Goal: Task Accomplishment & Management: Complete application form

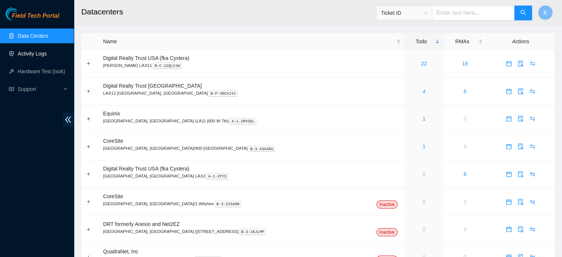
click at [27, 54] on link "Activity Logs" at bounding box center [32, 54] width 29 height 6
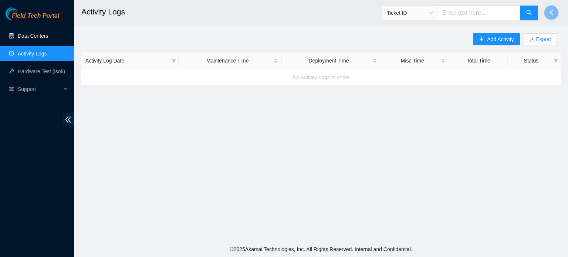
click at [30, 36] on link "Data Centers" at bounding box center [33, 36] width 30 height 6
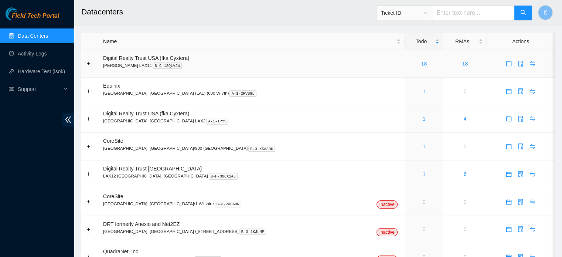
click at [421, 63] on link "18" at bounding box center [424, 64] width 6 height 6
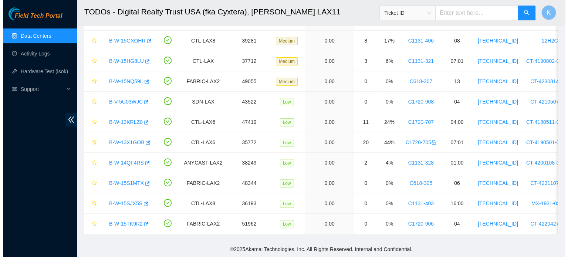
scroll to position [215, 0]
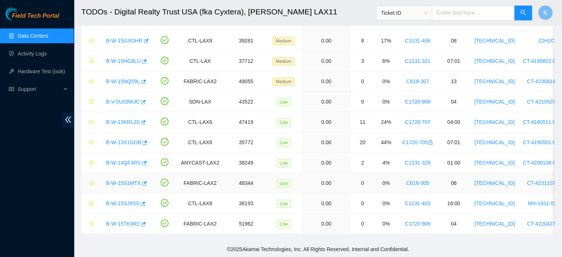
click at [123, 180] on link "B-W-15S1MTX" at bounding box center [123, 183] width 35 height 6
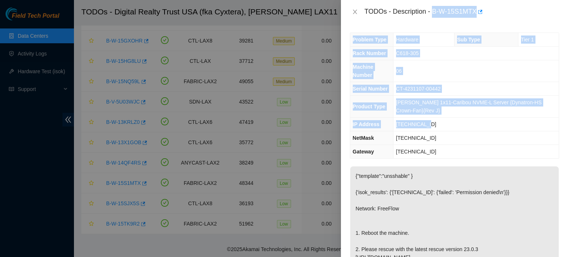
drag, startPoint x: 433, startPoint y: 9, endPoint x: 443, endPoint y: 122, distance: 113.2
click at [443, 122] on div "TODOs - Description - B-W-15S1MTX Problem Type Hardware Sub Type Tier 1 Rack Nu…" at bounding box center [454, 128] width 227 height 257
copy div "B-W-15S1MTX Problem Type Hardware Sub Type Tier 1 Rack Number C618-305 Machine …"
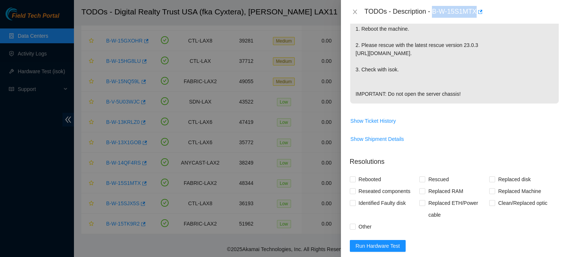
scroll to position [340, 0]
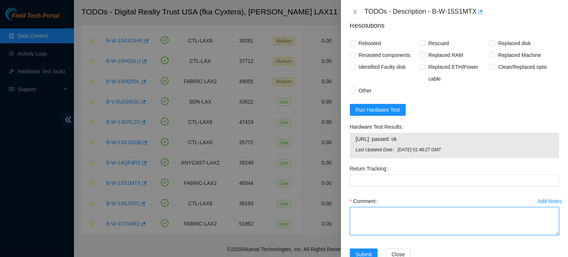
click at [443, 235] on textarea "Comment" at bounding box center [454, 221] width 209 height 28
paste textarea "B-W-15S1MTX Problem Type Hardware Sub Type Tier 1 Rack Number C618-305 Machine …"
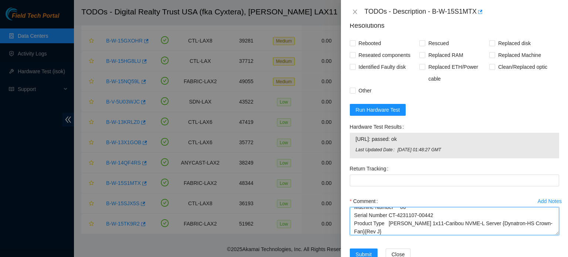
type textarea "B-W-15S1MTX Problem Type Hardware Sub Type Tier 1 Rack Number C618-305 Machine …"
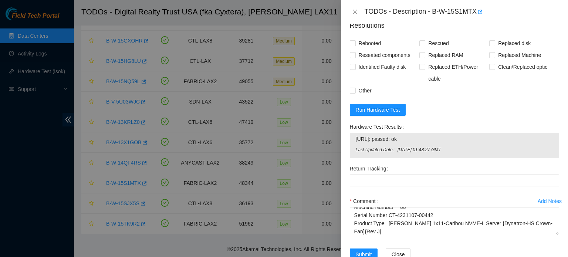
click at [433, 49] on span "Rescued" at bounding box center [438, 43] width 26 height 12
click at [424, 45] on input "Rescued" at bounding box center [421, 42] width 5 height 5
checkbox input "true"
click at [375, 49] on span "Rebooted" at bounding box center [370, 43] width 28 height 12
click at [355, 45] on input "Rebooted" at bounding box center [352, 42] width 5 height 5
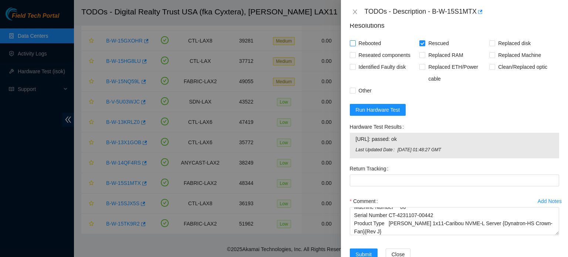
checkbox input "true"
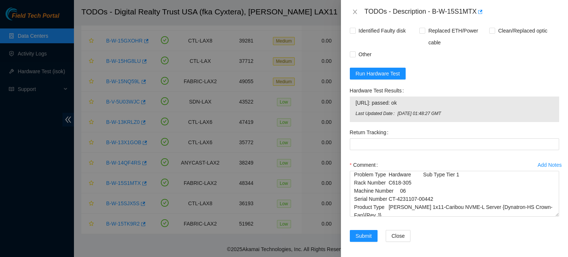
scroll to position [8, 0]
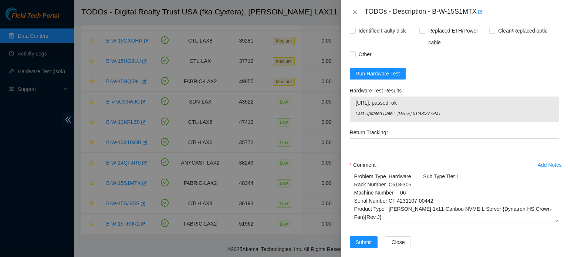
drag, startPoint x: 551, startPoint y: 213, endPoint x: 550, endPoint y: 237, distance: 24.4
click at [550, 223] on textarea "B-W-15S1MTX Problem Type Hardware Sub Type Tier 1 Rack Number C618-305 Machine …" at bounding box center [454, 197] width 209 height 52
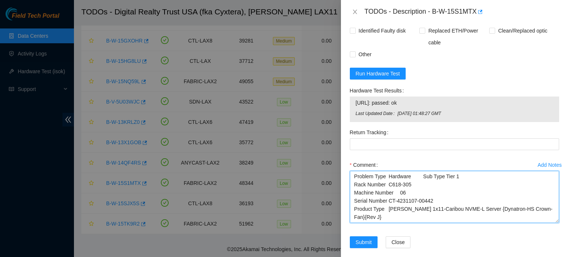
scroll to position [0, 0]
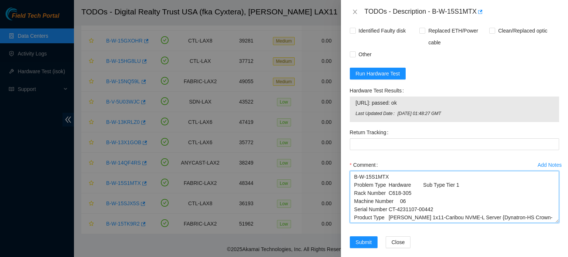
drag, startPoint x: 352, startPoint y: 191, endPoint x: 469, endPoint y: 202, distance: 117.3
click at [469, 202] on textarea "B-W-15S1MTX Problem Type Hardware Sub Type Tier 1 Rack Number C618-305 Machine …" at bounding box center [454, 197] width 209 height 52
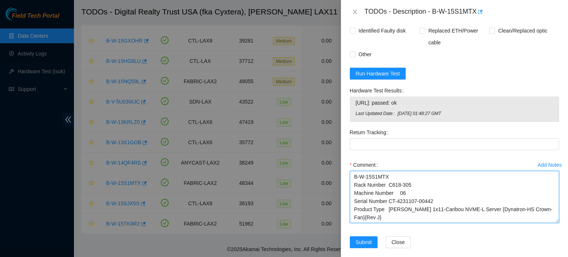
scroll to position [6, 0]
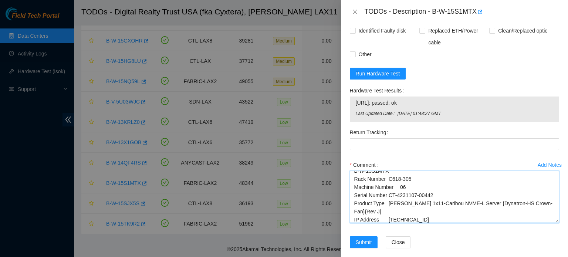
paste textarea "B-W-15S1MTX Problem Type Hardware Sub Type Tier 1 Rack Number C618-305 Machine …"
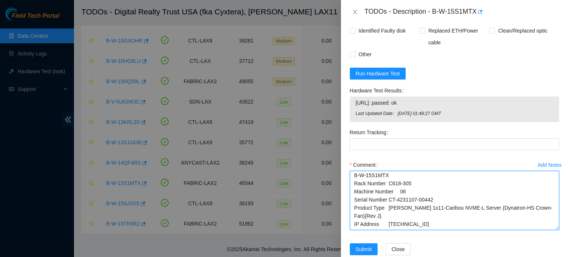
scroll to position [0, 0]
drag, startPoint x: 552, startPoint y: 238, endPoint x: 552, endPoint y: 248, distance: 10.3
click at [552, 232] on textarea "B-W-15S1MTX Rack Number C618-305 Machine Number 06 Serial Number CT-4231107-004…" at bounding box center [454, 202] width 209 height 62
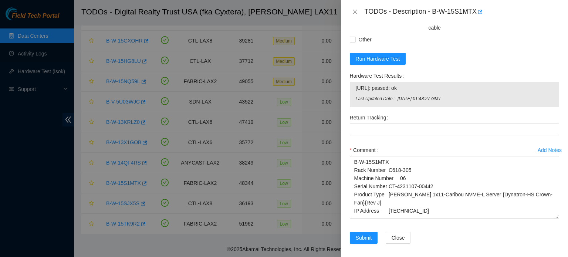
scroll to position [411, 0]
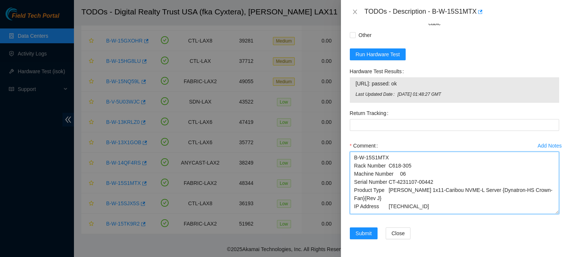
click at [378, 206] on textarea "B-W-15S1MTX Rack Number C618-305 Machine Number 06 Serial Number CT-4231107-004…" at bounding box center [454, 183] width 209 height 62
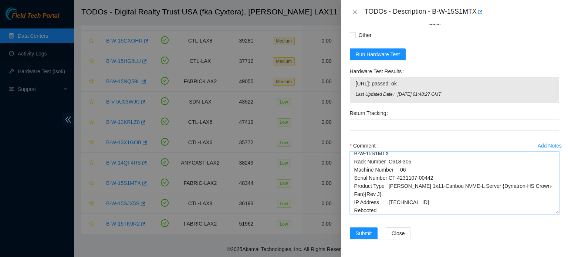
scroll to position [12, 0]
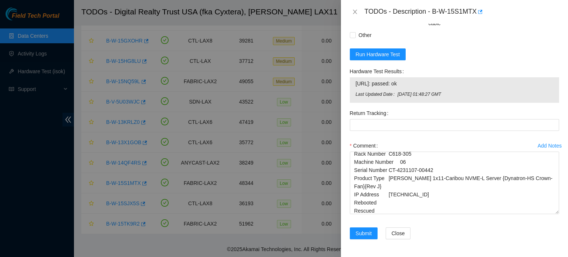
drag, startPoint x: 355, startPoint y: 84, endPoint x: 458, endPoint y: 93, distance: 103.5
click at [458, 93] on tbody "[URL]: passed: ok Last Updated Date [DATE] 01:48:27 GMT" at bounding box center [454, 90] width 198 height 22
copy tbody "[URL]: passed: ok Last Updated Date [DATE] 01:48:27 GMT"
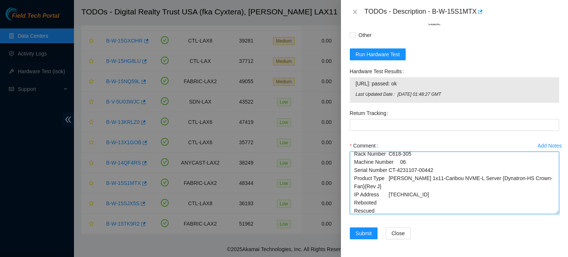
click at [362, 209] on textarea "B-W-15S1MTX Rack Number C618-305 Machine Number 06 Serial Number CT-4231107-004…" at bounding box center [454, 183] width 209 height 62
paste textarea "[URL]: passed: ok Last Updated Date [DATE] 01:48:27 GMT"
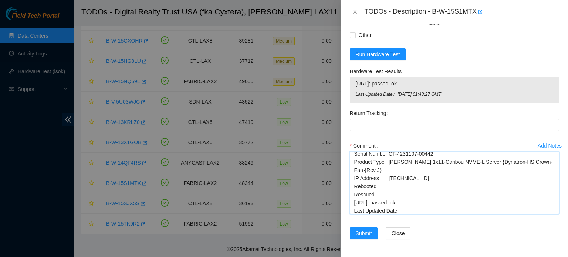
type textarea "B-W-15S1MTX Rack Number C618-305 Machine Number 06 Serial Number CT-4231107-004…"
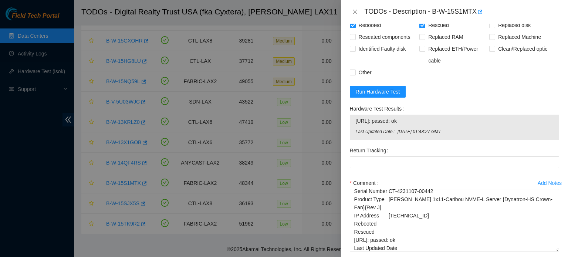
scroll to position [411, 0]
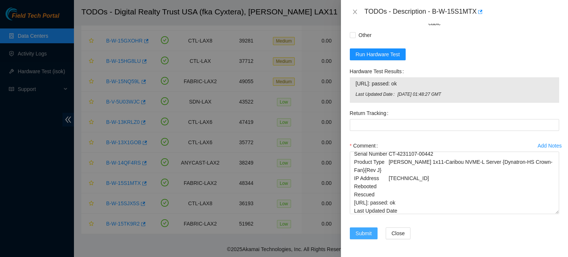
click at [363, 232] on span "Submit" at bounding box center [364, 233] width 16 height 8
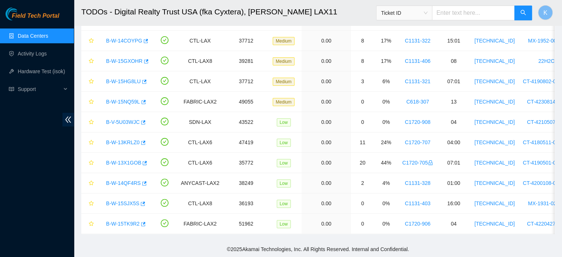
scroll to position [230, 0]
click at [39, 52] on link "Activity Logs" at bounding box center [32, 54] width 29 height 6
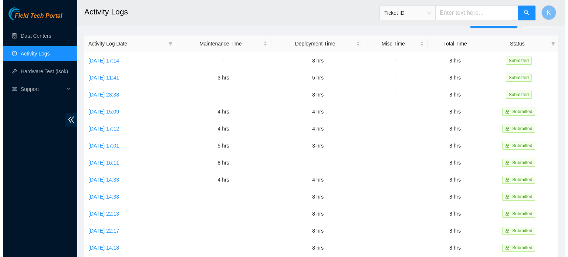
scroll to position [18, 0]
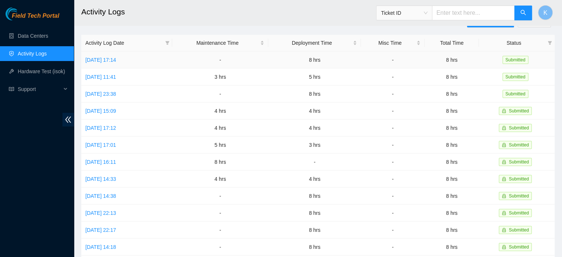
click at [102, 59] on link "[DATE] 17:14" at bounding box center [100, 60] width 31 height 6
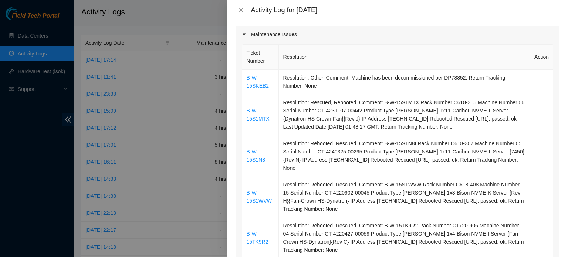
scroll to position [86, 0]
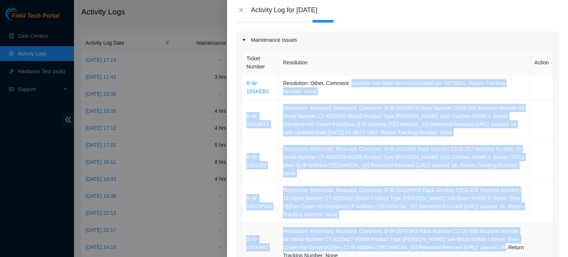
drag, startPoint x: 349, startPoint y: 82, endPoint x: 483, endPoint y: 237, distance: 204.6
click at [483, 237] on tbody "B-W-15SKEB2 Resolution: Other, Comment: Machine has been decommissioned per DP7…" at bounding box center [397, 190] width 311 height 230
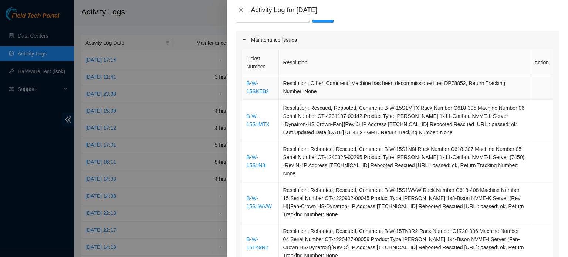
click at [244, 82] on td "B-W-15SKEB2" at bounding box center [260, 87] width 37 height 25
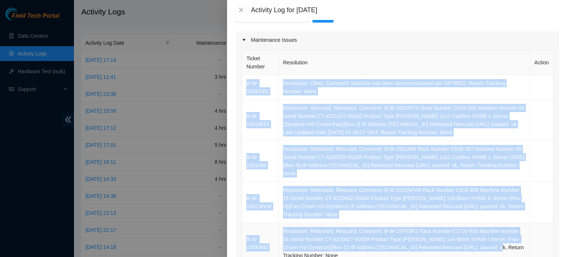
drag, startPoint x: 244, startPoint y: 82, endPoint x: 480, endPoint y: 239, distance: 283.6
click at [480, 239] on tbody "B-W-15SKEB2 Resolution: Other, Comment: Machine has been decommissioned per DP7…" at bounding box center [397, 190] width 311 height 230
copy tbody "B-W-15SKEB2 Resolution: Other, Comment: Machine has been decommissioned per DP7…"
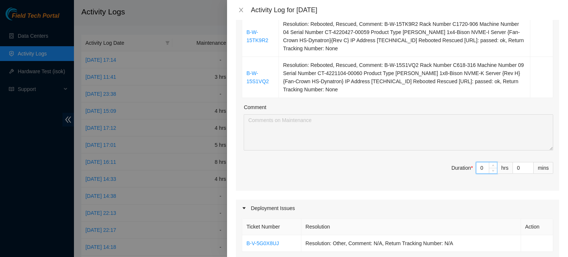
click at [477, 162] on input "0" at bounding box center [486, 167] width 21 height 11
type input "2"
type input "10"
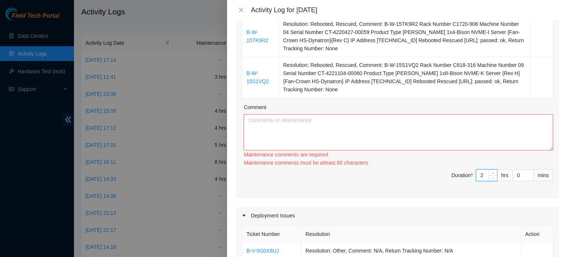
type input "2"
click at [429, 125] on textarea "Comment" at bounding box center [398, 132] width 309 height 36
paste textarea "B-W-15SKEB2 Resolution: Other, Comment: Machine has been decommissioned per DP7…"
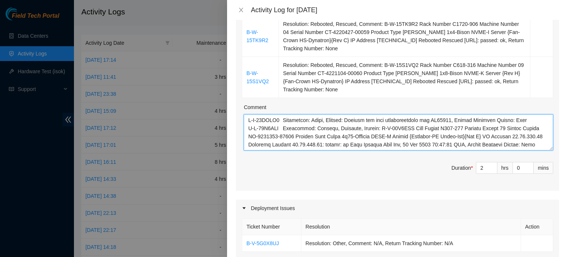
scroll to position [79, 0]
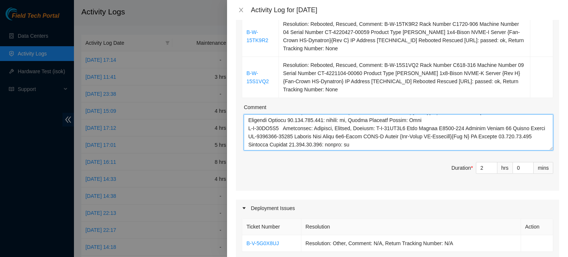
type textarea "B-W-15SKEB2 Resolution: Other, Comment: Machine has been decommissioned per DP7…"
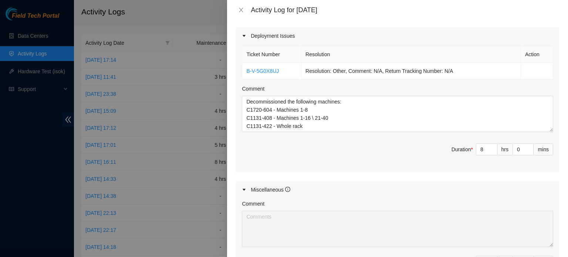
scroll to position [466, 0]
click at [479, 143] on input "8" at bounding box center [486, 148] width 21 height 11
type input "2"
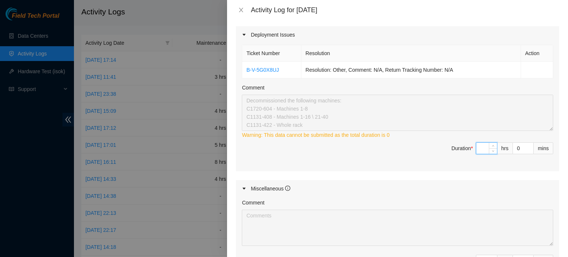
type input "6"
type input "8"
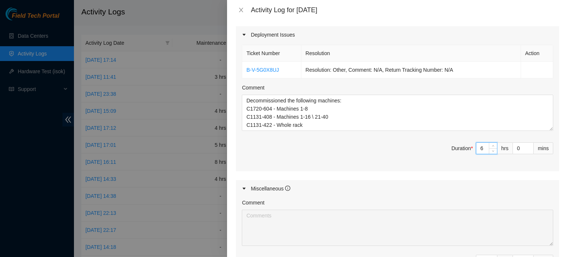
type input "6"
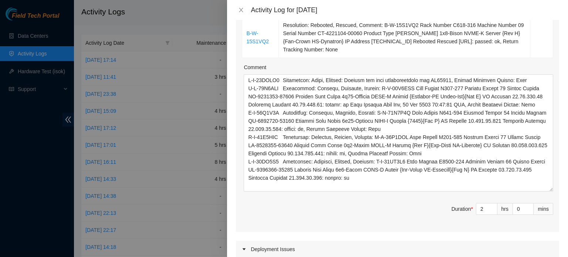
scroll to position [0, 0]
drag, startPoint x: 545, startPoint y: 99, endPoint x: 557, endPoint y: 233, distance: 134.7
click at [557, 233] on div "Note: This activity log is for informational purposes only. You will not be pai…" at bounding box center [397, 138] width 341 height 237
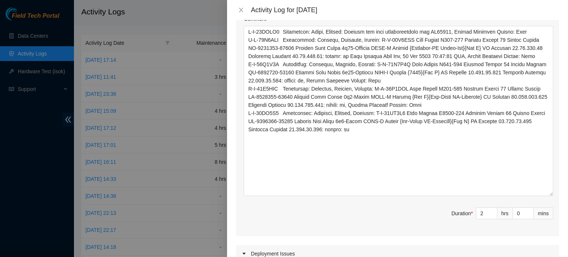
scroll to position [383, 0]
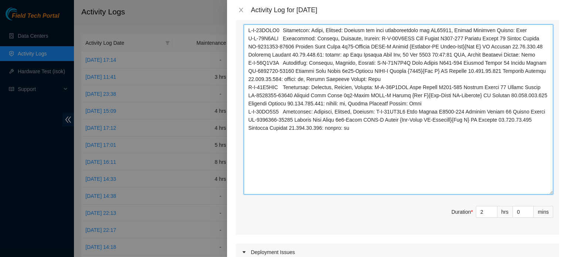
click at [247, 24] on textarea "Comment" at bounding box center [398, 109] width 309 height 170
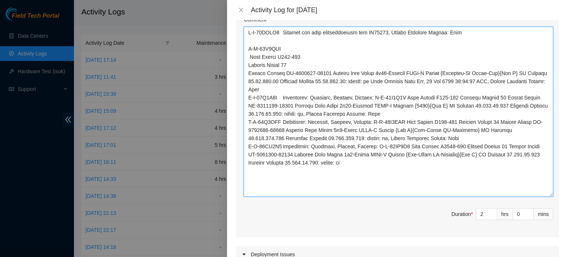
click at [513, 65] on textarea "Comment" at bounding box center [398, 112] width 309 height 170
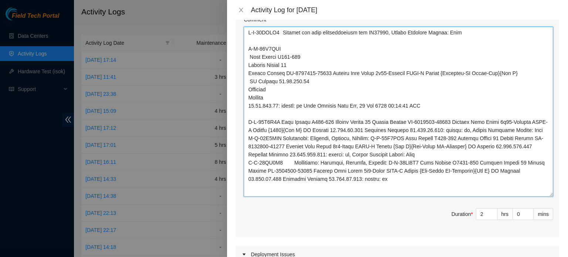
click at [281, 110] on textarea "Comment" at bounding box center [398, 112] width 309 height 170
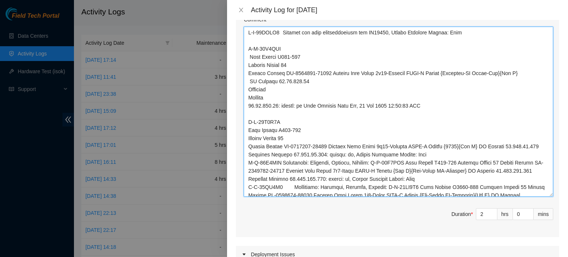
click at [472, 136] on textarea "Comment" at bounding box center [398, 112] width 309 height 170
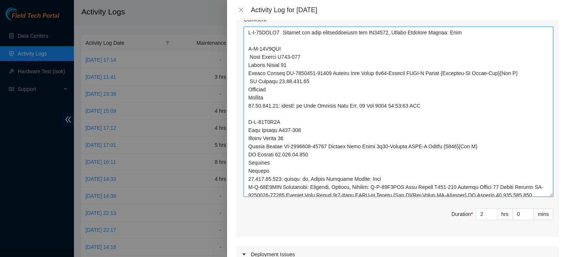
drag, startPoint x: 307, startPoint y: 170, endPoint x: 391, endPoint y: 179, distance: 85.2
click at [391, 179] on textarea "Comment" at bounding box center [398, 112] width 309 height 170
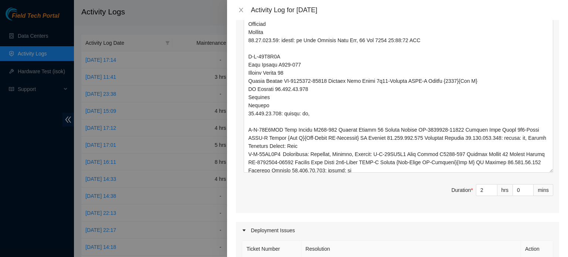
scroll to position [0, 0]
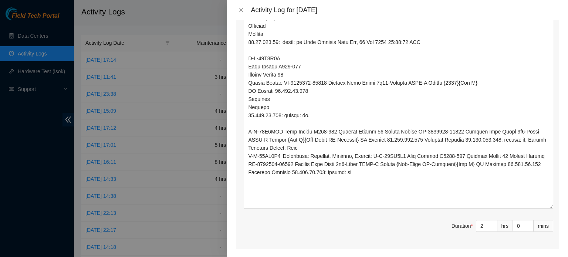
drag, startPoint x: 545, startPoint y: 122, endPoint x: 556, endPoint y: 199, distance: 77.6
click at [556, 199] on div "Note: This activity log is for informational purposes only. You will not be pai…" at bounding box center [397, 138] width 341 height 237
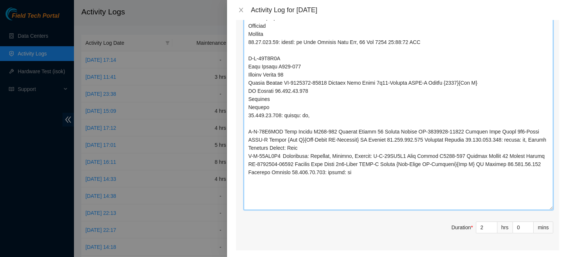
click at [286, 123] on textarea "Comment" at bounding box center [398, 86] width 309 height 247
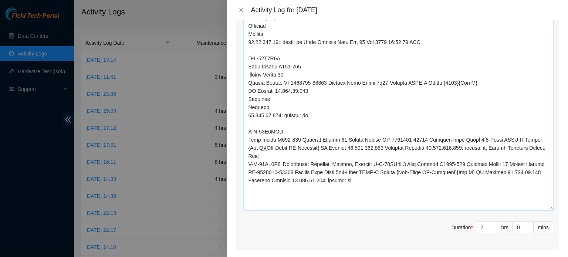
drag, startPoint x: 492, startPoint y: 139, endPoint x: 380, endPoint y: 157, distance: 113.0
click at [380, 157] on textarea "Comment" at bounding box center [398, 86] width 309 height 247
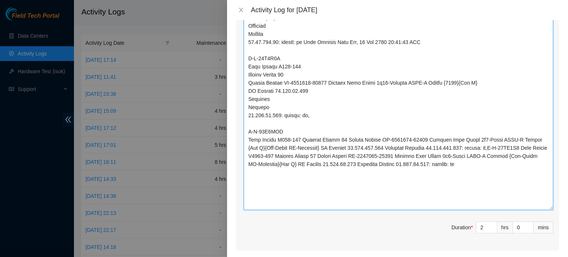
click at [303, 131] on textarea "Comment" at bounding box center [398, 86] width 309 height 247
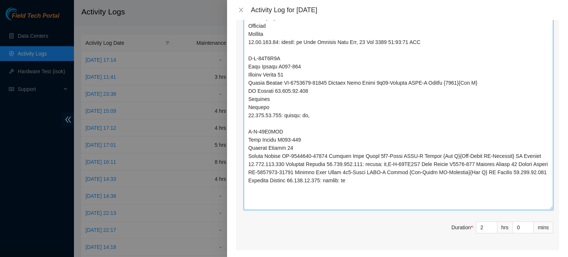
click at [507, 146] on textarea "Comment" at bounding box center [398, 86] width 309 height 247
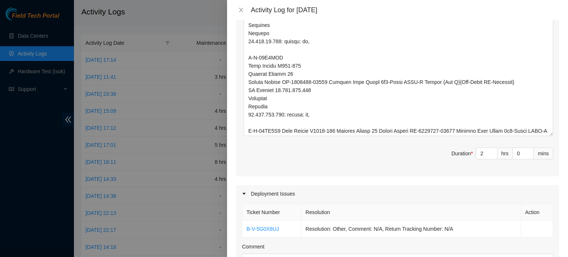
scroll to position [521, 0]
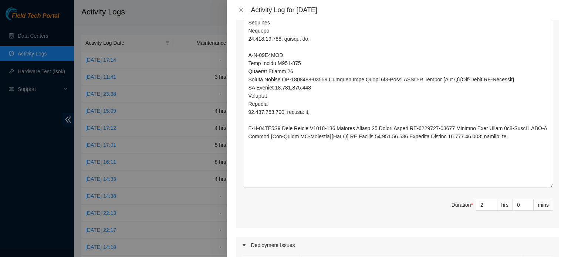
drag, startPoint x: 544, startPoint y: 123, endPoint x: 548, endPoint y: 180, distance: 57.8
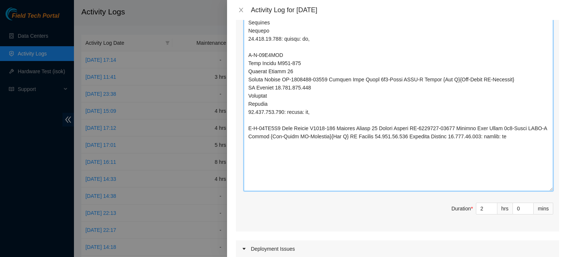
click at [282, 120] on textarea "Comment" at bounding box center [398, 39] width 309 height 305
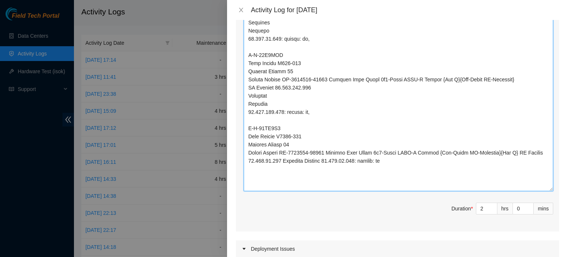
click at [506, 142] on textarea "Comment" at bounding box center [398, 39] width 309 height 305
type textarea "B-W-15SKEB2 Machine has been decommissioned per DP78852, Return Tracking Number…"
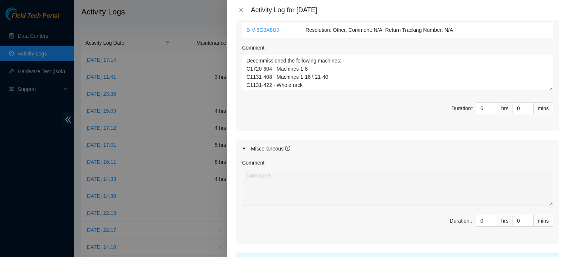
scroll to position [776, 0]
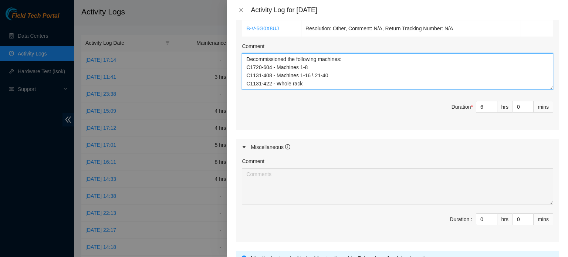
click at [340, 53] on textarea "Decommissioned the following machines: C1720-604 - Machines 1-8 C1131-408 - Mac…" at bounding box center [397, 71] width 311 height 36
type textarea "Decommissioned the following machines and stacked them on dollies to be shipped…"
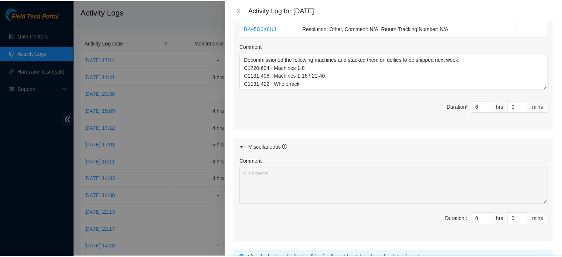
scroll to position [831, 0]
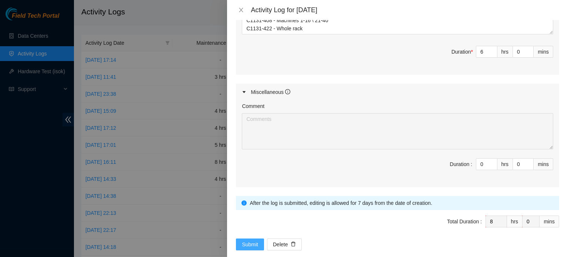
click at [248, 240] on span "Submit" at bounding box center [250, 244] width 16 height 8
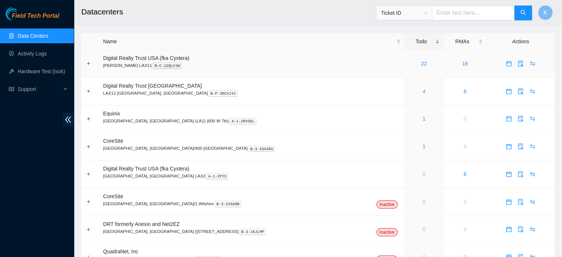
click at [421, 65] on link "22" at bounding box center [424, 64] width 6 height 6
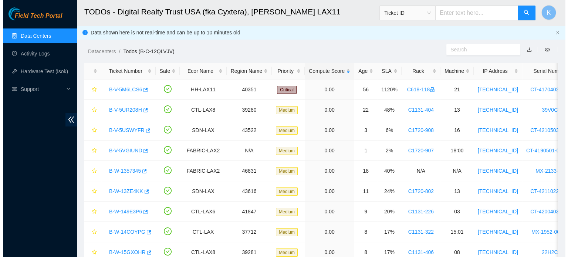
scroll to position [195, 0]
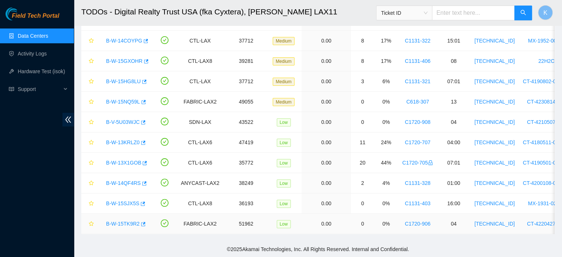
click at [118, 221] on link "B-W-15TK9R2" at bounding box center [123, 224] width 34 height 6
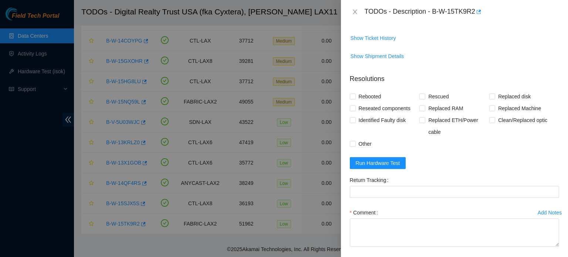
scroll to position [299, 0]
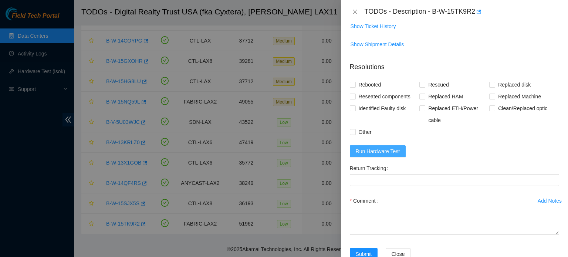
click at [373, 149] on span "Run Hardware Test" at bounding box center [378, 151] width 44 height 8
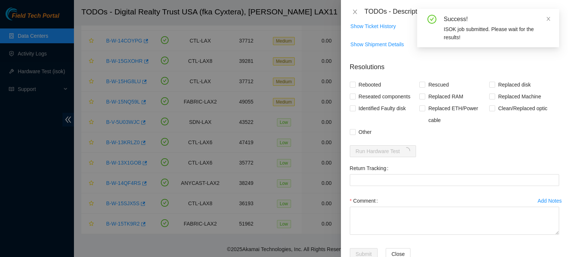
click at [362, 84] on span "Rebooted" at bounding box center [370, 85] width 28 height 12
click at [355, 84] on input "Rebooted" at bounding box center [352, 84] width 5 height 5
checkbox input "true"
click at [435, 82] on span "Rescued" at bounding box center [438, 85] width 26 height 12
click at [424, 82] on input "Rescued" at bounding box center [421, 84] width 5 height 5
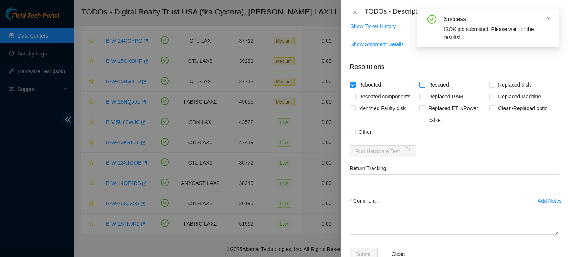
checkbox input "true"
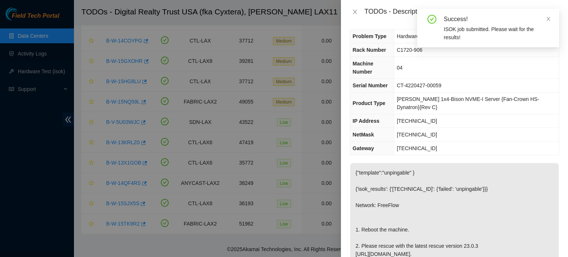
scroll to position [0, 0]
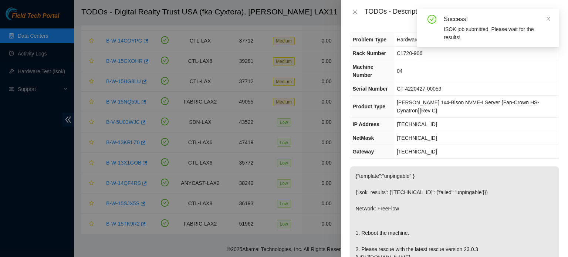
click at [550, 18] on icon "close" at bounding box center [547, 18] width 5 height 5
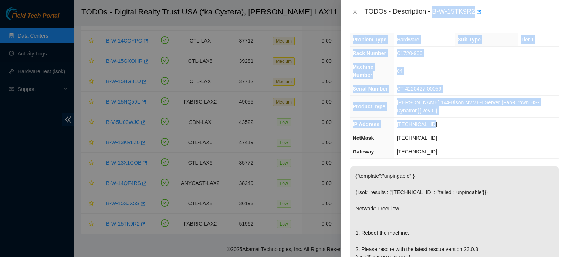
drag, startPoint x: 433, startPoint y: 8, endPoint x: 445, endPoint y: 104, distance: 96.5
click at [445, 104] on div "TODOs - Description - B-W-15TK9R2 Problem Type Hardware Sub Type Tier 1 Rack Nu…" at bounding box center [454, 128] width 227 height 257
copy div "B-W-15TK9R2 Problem Type Hardware Sub Type Tier 1 Rack Number C1720-906 Machine…"
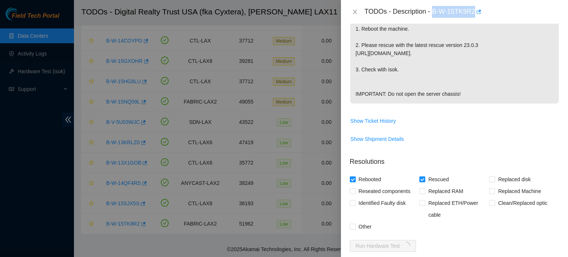
scroll to position [318, 0]
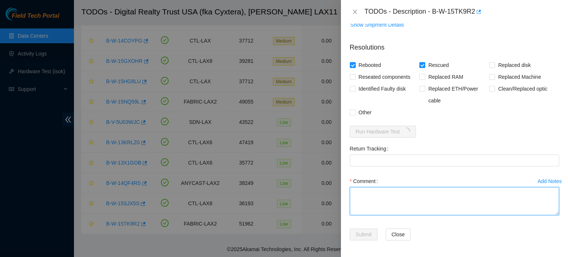
click at [378, 195] on textarea "Comment" at bounding box center [454, 201] width 209 height 28
paste textarea "B-W-15TK9R2 Problem Type Hardware Sub Type Tier 1 Rack Number C1720-906 Machine…"
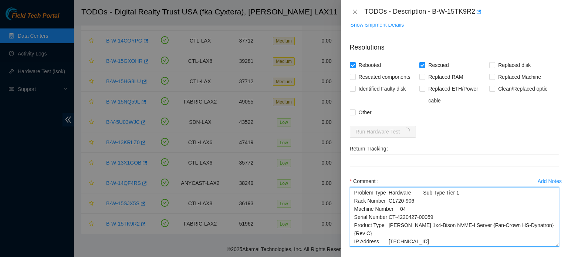
scroll to position [0, 0]
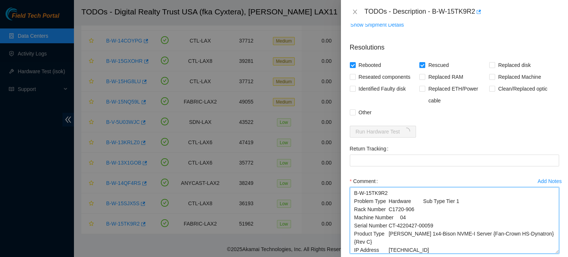
drag, startPoint x: 550, startPoint y: 214, endPoint x: 551, endPoint y: 254, distance: 40.7
click at [551, 254] on textarea "B-W-15TK9R2 Problem Type Hardware Sub Type Tier 1 Rack Number C1720-906 Machine…" at bounding box center [454, 220] width 209 height 67
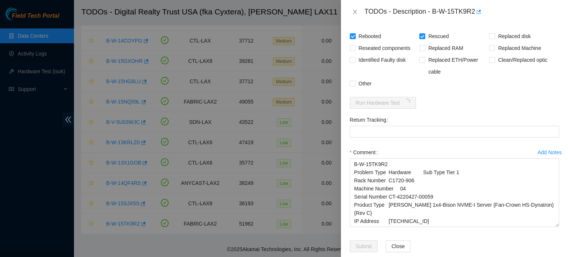
scroll to position [359, 0]
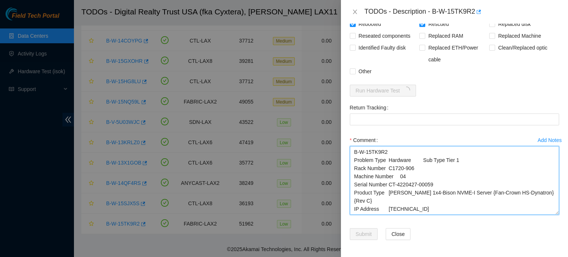
drag, startPoint x: 352, startPoint y: 159, endPoint x: 354, endPoint y: 166, distance: 6.5
click at [354, 166] on textarea "B-W-15TK9R2 Problem Type Hardware Sub Type Tier 1 Rack Number C1720-906 Machine…" at bounding box center [454, 180] width 209 height 69
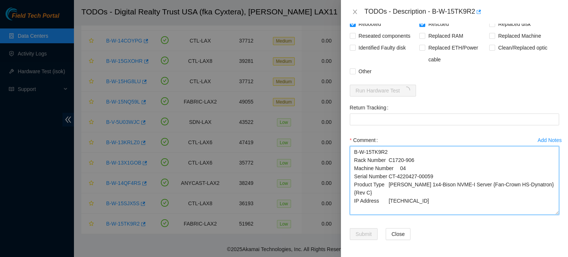
click at [358, 199] on textarea "B-W-15TK9R2 Rack Number C1720-906 Machine Number 04 Serial Number CT-4220427-00…" at bounding box center [454, 180] width 209 height 69
click at [427, 190] on textarea "B-W-15TK9R2 Rack Number C1720-906 Machine Number 04 Serial Number CT-4220427-00…" at bounding box center [454, 180] width 209 height 69
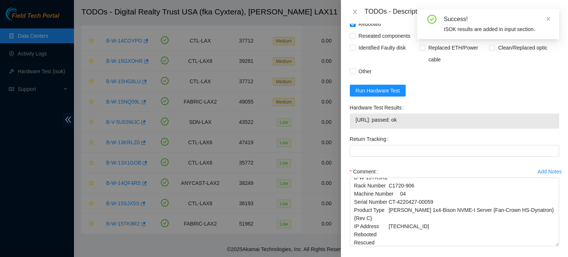
drag, startPoint x: 414, startPoint y: 115, endPoint x: 414, endPoint y: 119, distance: 4.1
click at [414, 119] on span "23.210.13.231: passed: ok" at bounding box center [454, 120] width 197 height 8
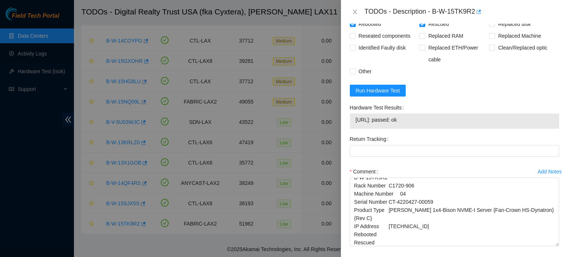
drag, startPoint x: 413, startPoint y: 119, endPoint x: 352, endPoint y: 121, distance: 61.0
click at [352, 121] on div "23.210.13.231: passed: ok" at bounding box center [454, 120] width 209 height 15
copy tbody "23.210.13.231: passed: ok"
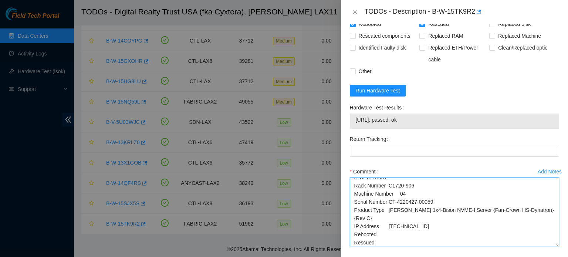
click at [358, 242] on textarea "B-W-15TK9R2 Rack Number C1720-906 Machine Number 04 Serial Number CT-4220427-00…" at bounding box center [454, 211] width 209 height 69
paste textarea "23.210.13.231: passed: ok"
type textarea "B-W-15TK9R2 Rack Number C1720-906 Machine Number 04 Serial Number CT-4220427-00…"
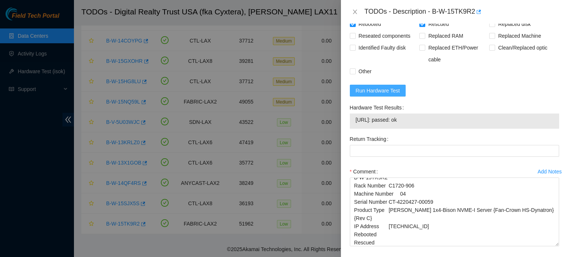
click at [380, 90] on span "Run Hardware Test" at bounding box center [378, 90] width 44 height 8
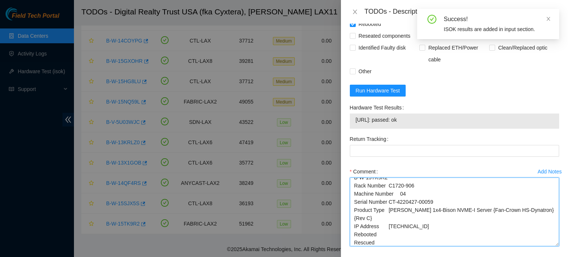
scroll to position [0, 0]
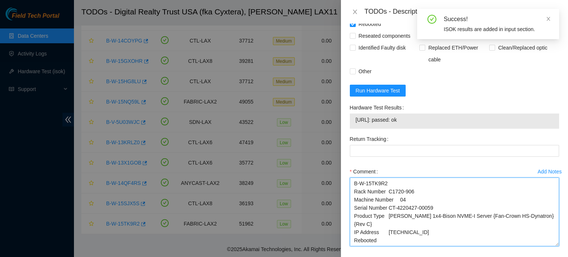
drag, startPoint x: 360, startPoint y: 235, endPoint x: 374, endPoint y: 147, distance: 88.5
click at [374, 147] on form "Resolutions Rebooted Rescued Replaced disk Reseated components Replaced RAM Rep…" at bounding box center [454, 138] width 209 height 285
click at [391, 183] on textarea "B-W-15TK9R2 Rack Number C1720-906 Machine Number 04 Serial Number CT-4220427-00…" at bounding box center [454, 211] width 209 height 69
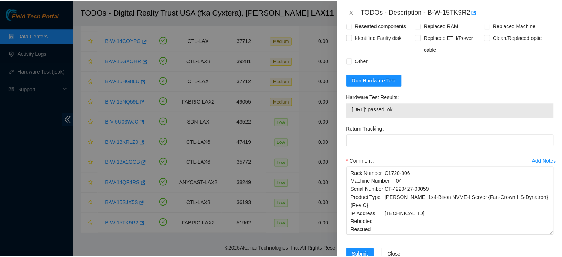
scroll to position [391, 0]
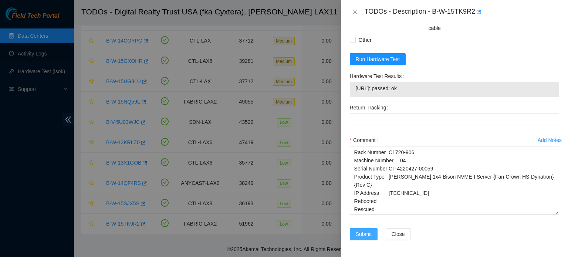
click at [362, 232] on span "Submit" at bounding box center [364, 234] width 16 height 8
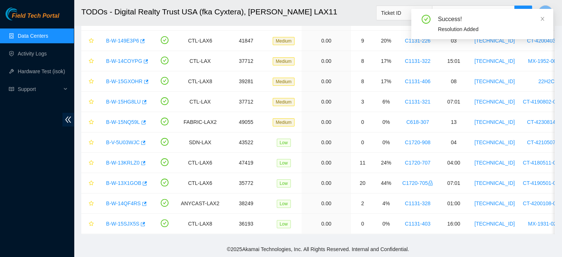
scroll to position [175, 0]
